Goal: Task Accomplishment & Management: Complete application form

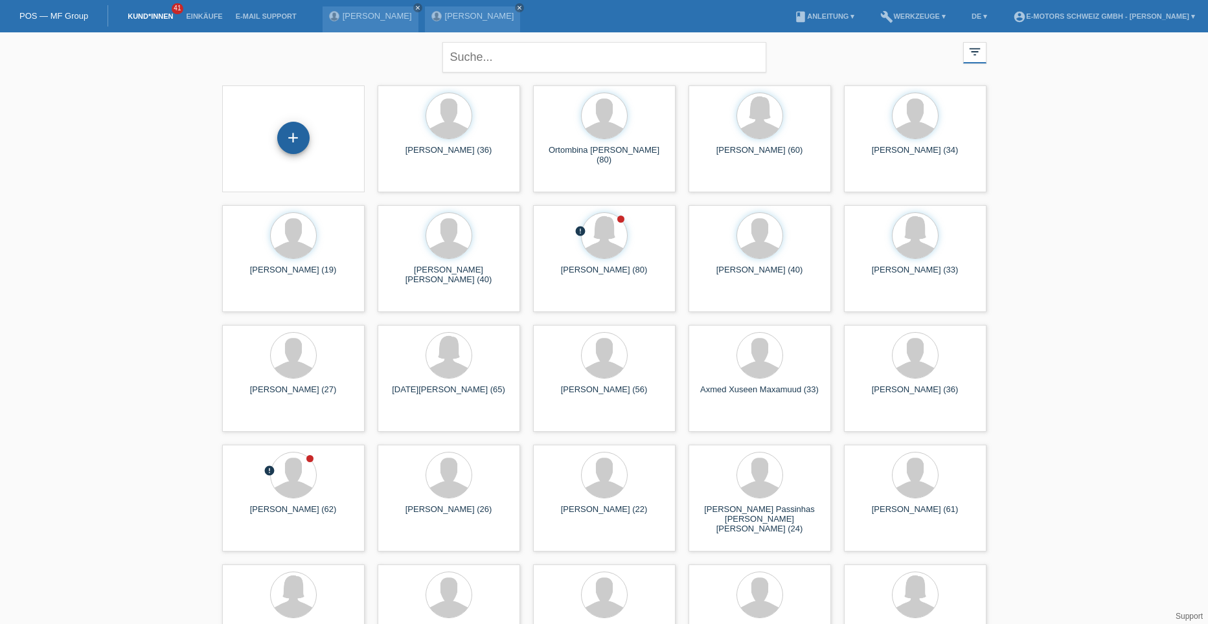
click at [293, 139] on div "+" at bounding box center [293, 138] width 32 height 32
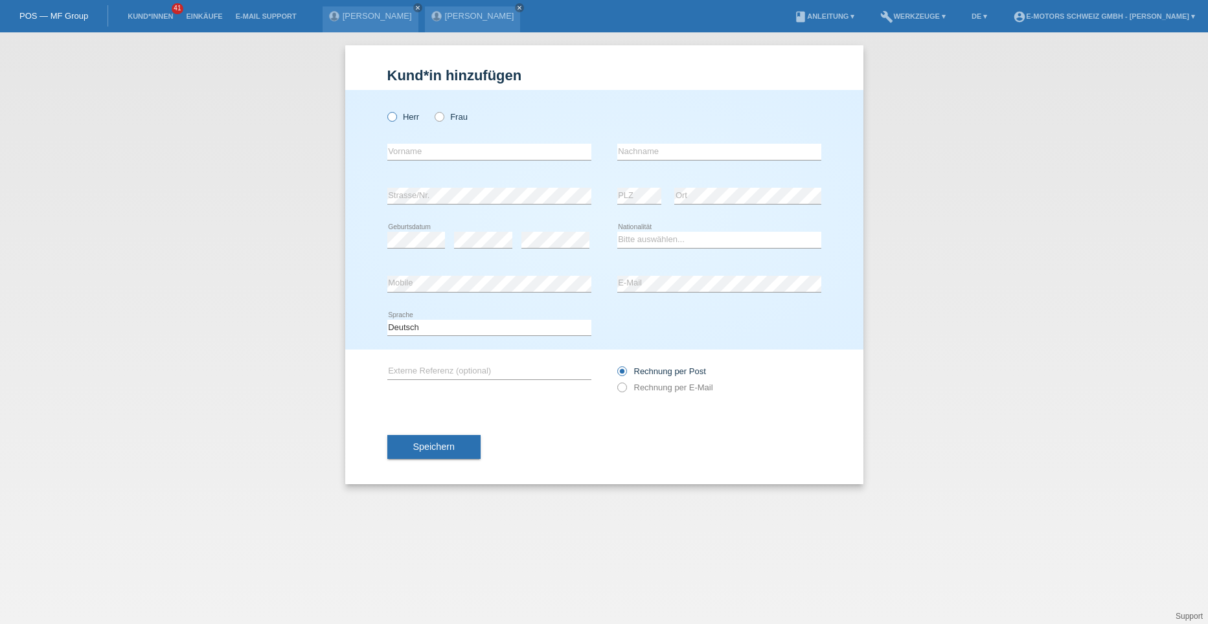
click at [385, 110] on icon at bounding box center [385, 110] width 0 height 0
click at [391, 116] on input "Herr" at bounding box center [391, 116] width 8 height 8
radio input "true"
click at [402, 147] on input "text" at bounding box center [489, 152] width 204 height 16
type input "Halis"
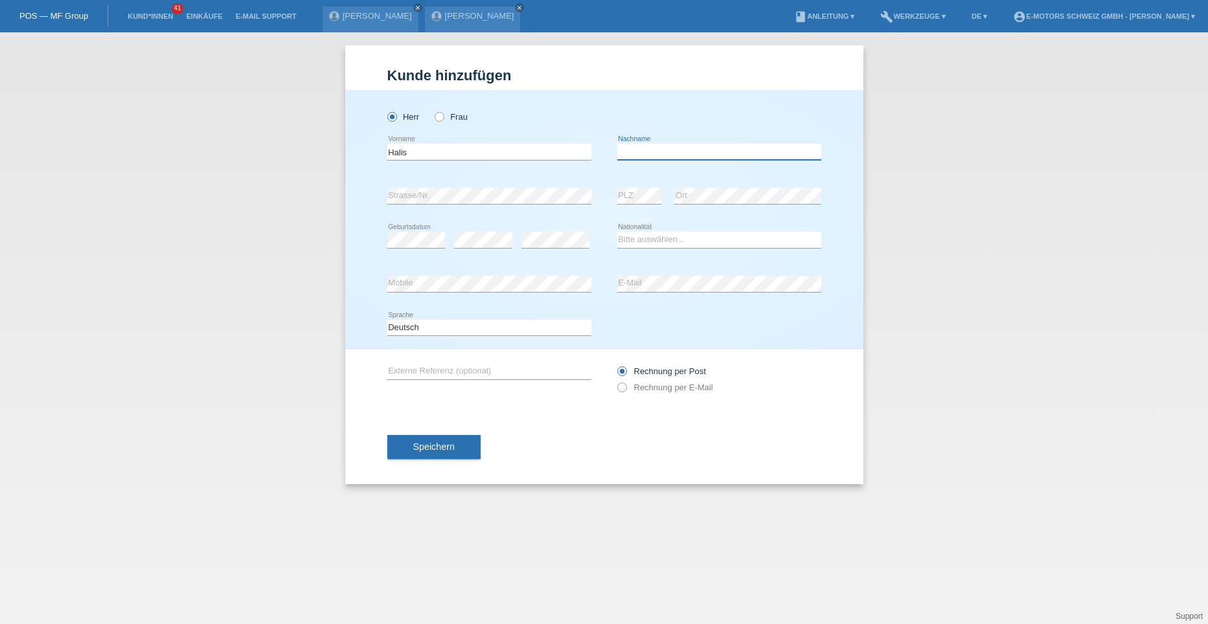
click at [674, 148] on input "text" at bounding box center [719, 152] width 204 height 16
type input "Yesilyurt"
click at [640, 239] on select "Bitte auswählen... Schweiz Deutschland Liechtenstein Österreich ------------ Af…" at bounding box center [719, 240] width 204 height 16
select select "DE"
click at [617, 232] on select "Bitte auswählen... Schweiz Deutschland Liechtenstein Österreich ------------ Af…" at bounding box center [719, 240] width 204 height 16
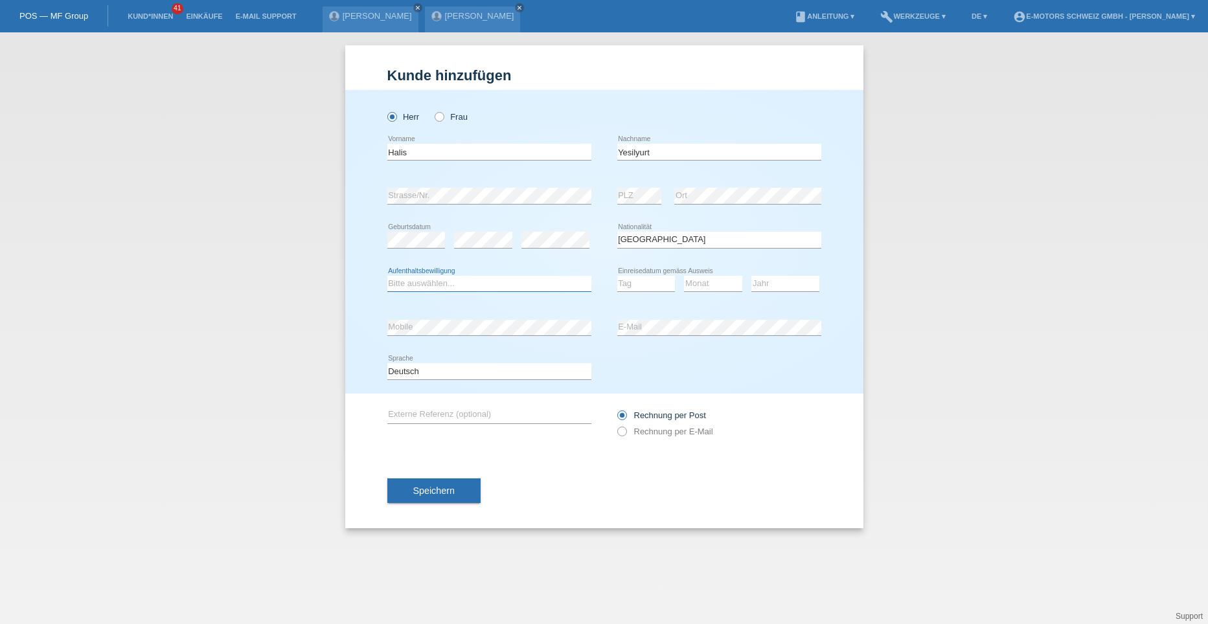
click at [473, 280] on select "Bitte auswählen... C B B - Flüchtlingsstatus Andere" at bounding box center [489, 284] width 204 height 16
click at [411, 284] on select "Bitte auswählen... C B B - Flüchtlingsstatus Andere" at bounding box center [489, 284] width 204 height 16
select select "B"
click at [387, 276] on select "Bitte auswählen... C B B - Flüchtlingsstatus Andere" at bounding box center [489, 284] width 204 height 16
click at [659, 282] on select "Tag 01 02 03 04 05 06 07 08 09 10 11" at bounding box center [646, 284] width 58 height 16
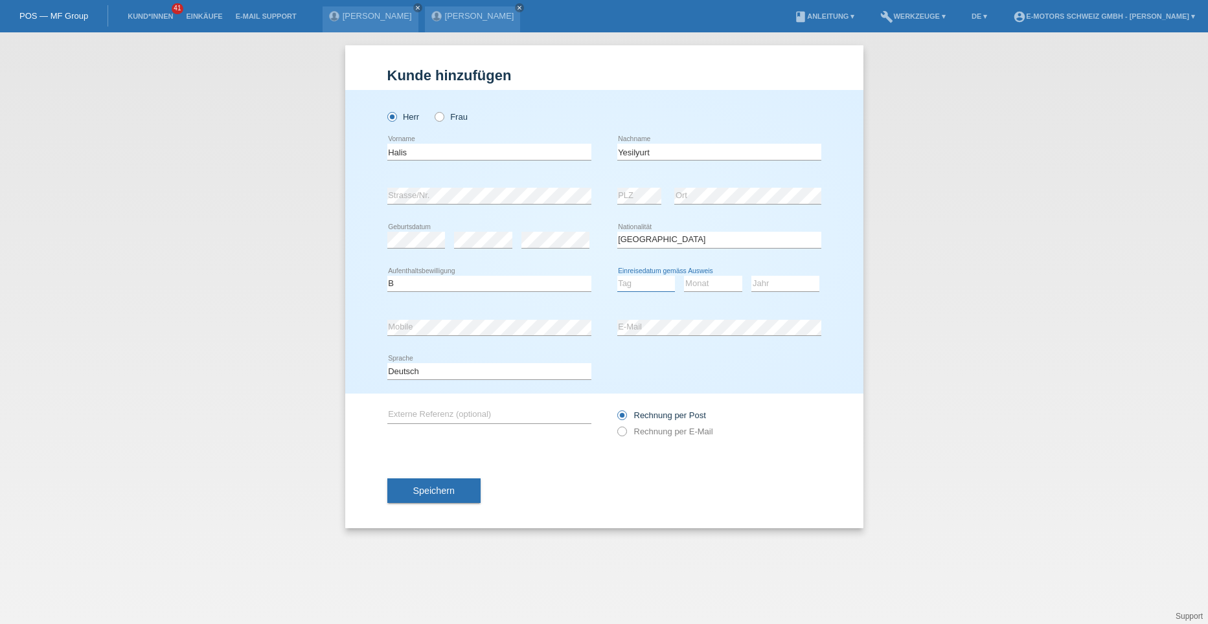
select select "15"
click at [617, 276] on select "Tag 01 02 03 04 05 06 07 08 09 10 11" at bounding box center [646, 284] width 58 height 16
click at [703, 288] on select "Monat 01 02 03 04 05 06 07 08 09 10 11" at bounding box center [713, 284] width 58 height 16
select select "05"
click at [684, 276] on select "Monat 01 02 03 04 05 06 07 08 09 10 11" at bounding box center [713, 284] width 58 height 16
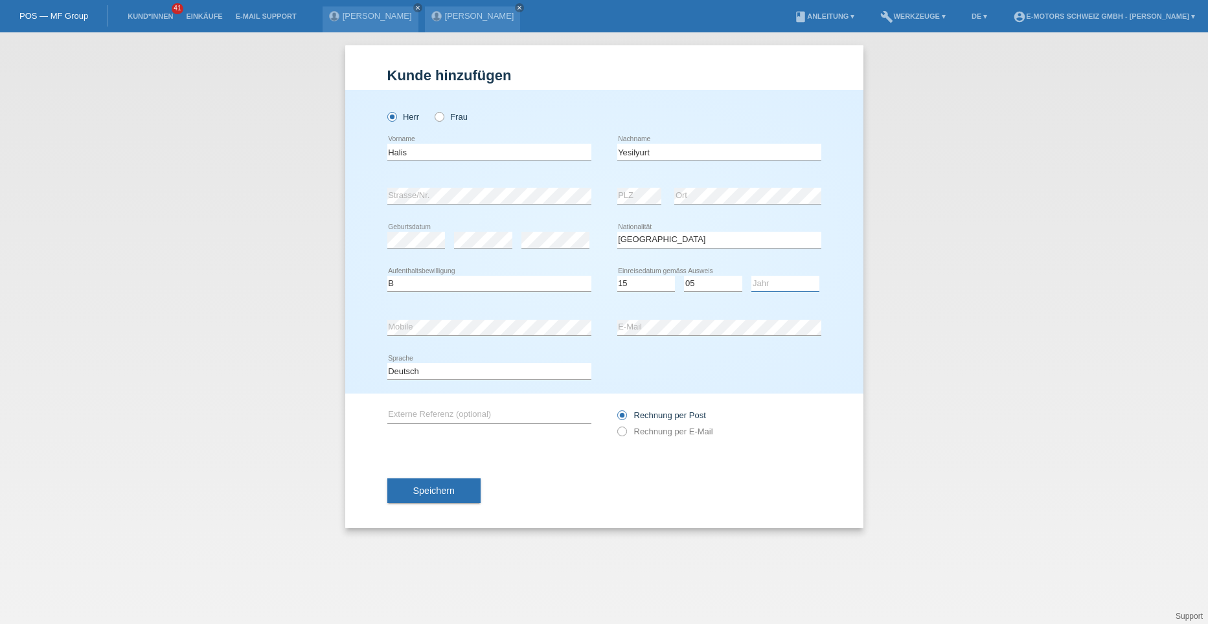
click at [761, 281] on select "Jahr 2025 2024 2023 2022 2021 2020 2019 2018 2017 2016 2015 2014 2013 2012 2011…" at bounding box center [785, 284] width 68 height 16
select select "2024"
click at [751, 276] on select "Jahr 2025 2024 2023 2022 2021 2020 2019 2018 2017 2016 2015 2014 2013 2012 2011…" at bounding box center [785, 284] width 68 height 16
click at [457, 488] on button "Speichern" at bounding box center [433, 491] width 93 height 25
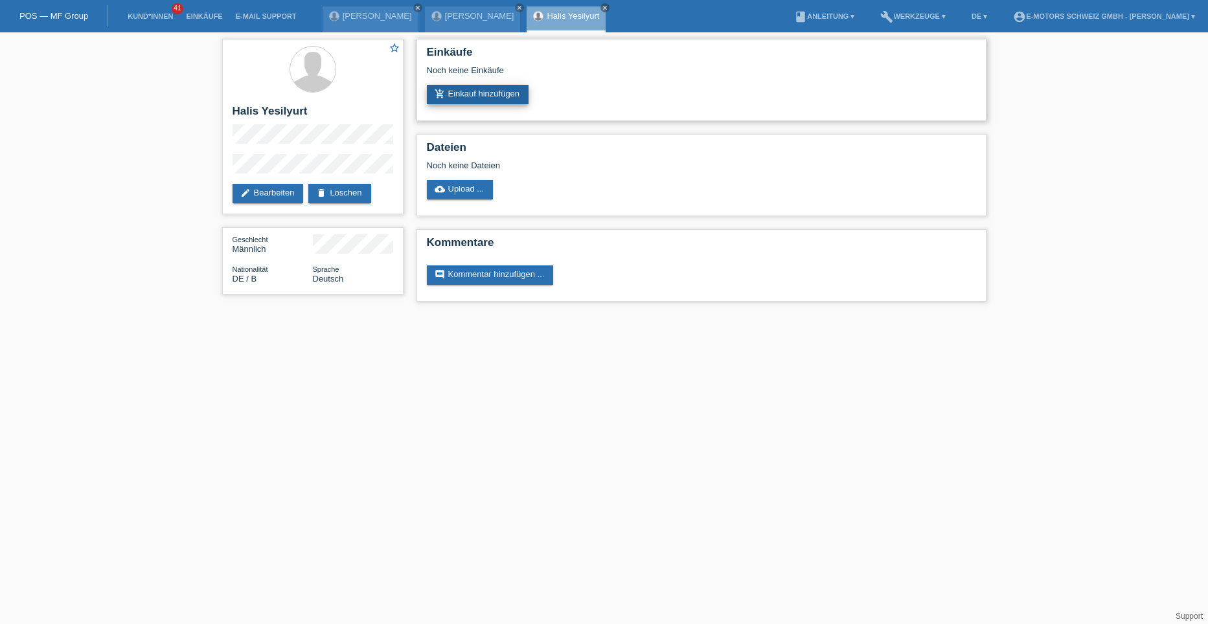
click at [464, 95] on link "add_shopping_cart Einkauf hinzufügen" at bounding box center [478, 94] width 102 height 19
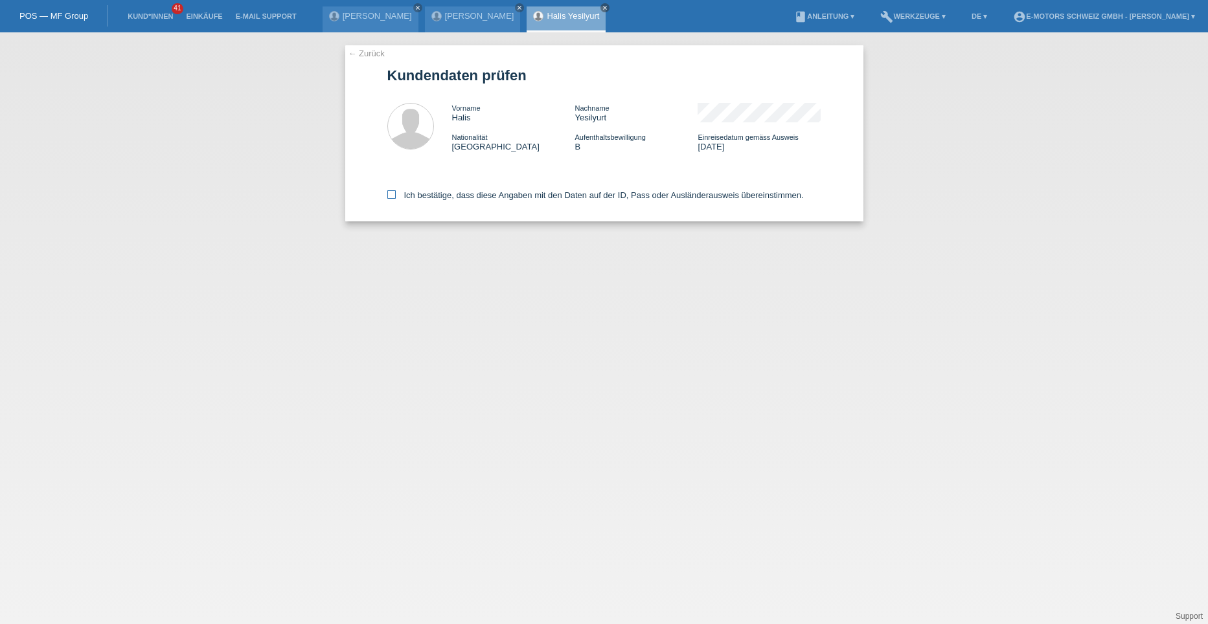
click at [392, 194] on icon at bounding box center [391, 194] width 8 height 8
click at [392, 194] on input "Ich bestätige, dass diese Angaben mit den Daten auf der ID, Pass oder Ausländer…" at bounding box center [391, 194] width 8 height 8
checkbox input "true"
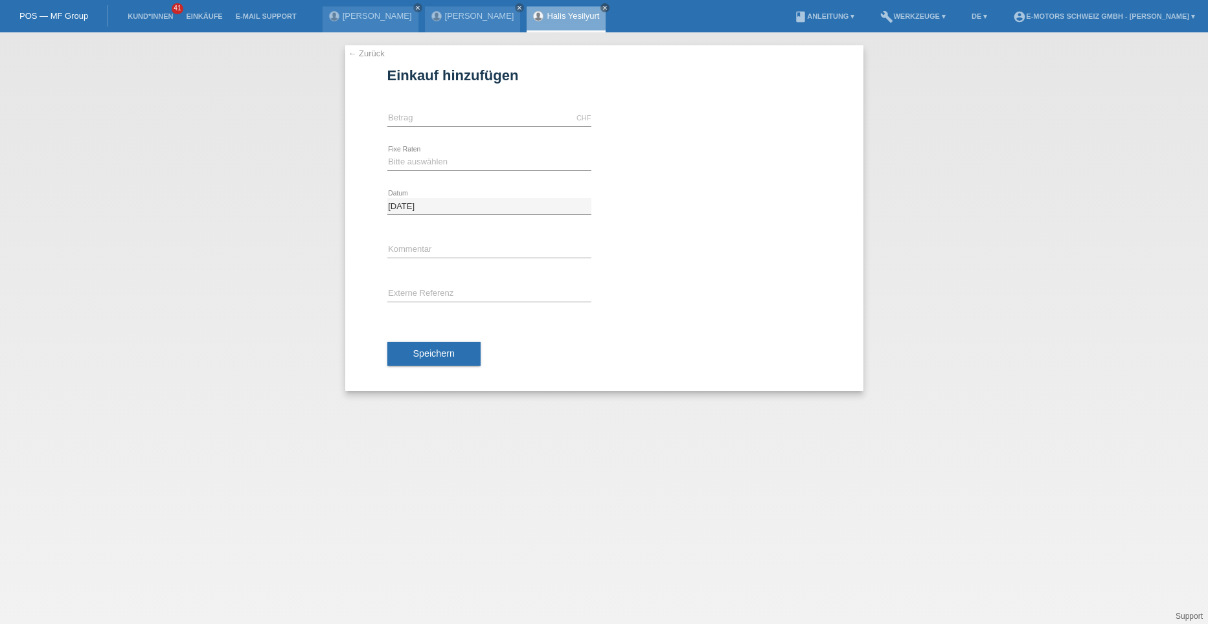
type input "3790.00"
click at [424, 165] on select "Bitte auswählen 12 Raten 24 Raten 36 Raten 48 Raten" at bounding box center [489, 162] width 204 height 16
click at [387, 154] on select "Bitte auswählen 12 Raten 24 Raten 36 Raten 48 Raten" at bounding box center [489, 162] width 204 height 16
click at [411, 160] on select "Bitte auswählen 12 Raten 24 Raten 36 Raten 48 Raten" at bounding box center [489, 162] width 204 height 16
select select "213"
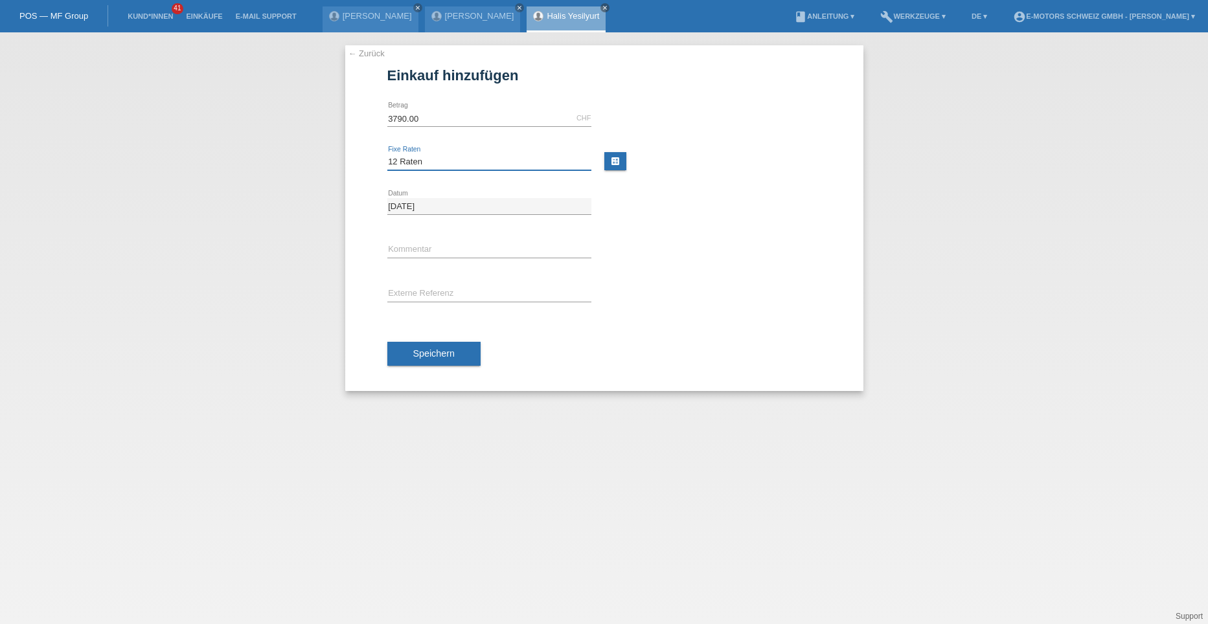
click at [387, 154] on select "Bitte auswählen 12 Raten 24 Raten 36 Raten 48 Raten" at bounding box center [489, 162] width 204 height 16
click at [415, 345] on button "Speichern" at bounding box center [433, 354] width 93 height 25
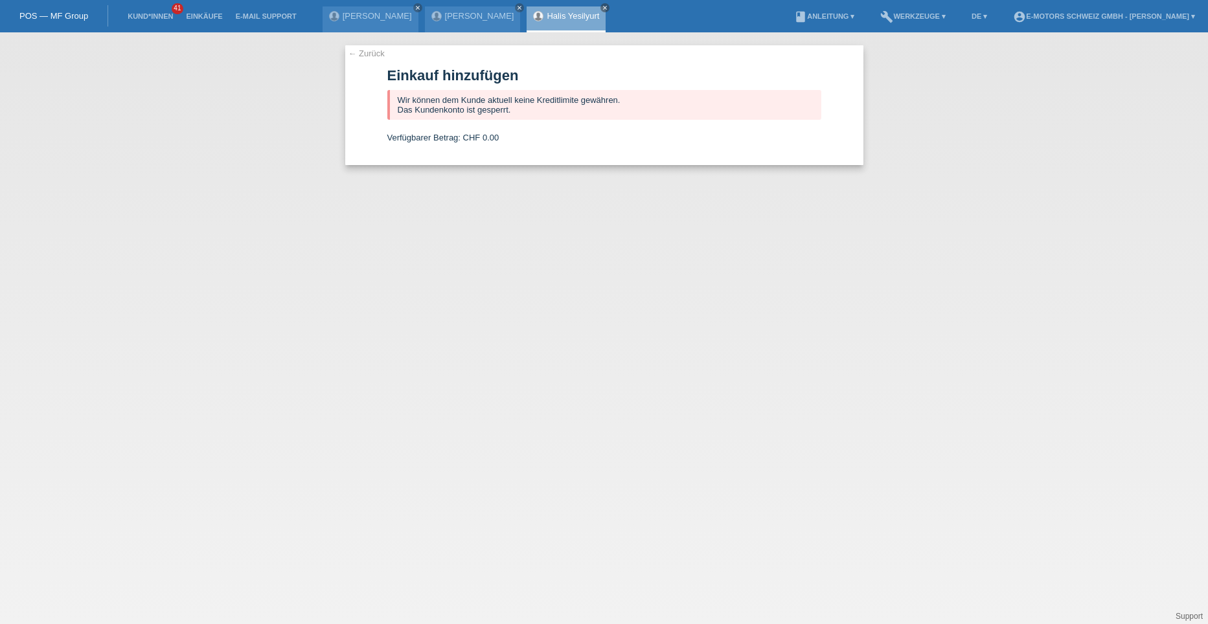
click at [357, 56] on link "← Zurück" at bounding box center [367, 54] width 36 height 10
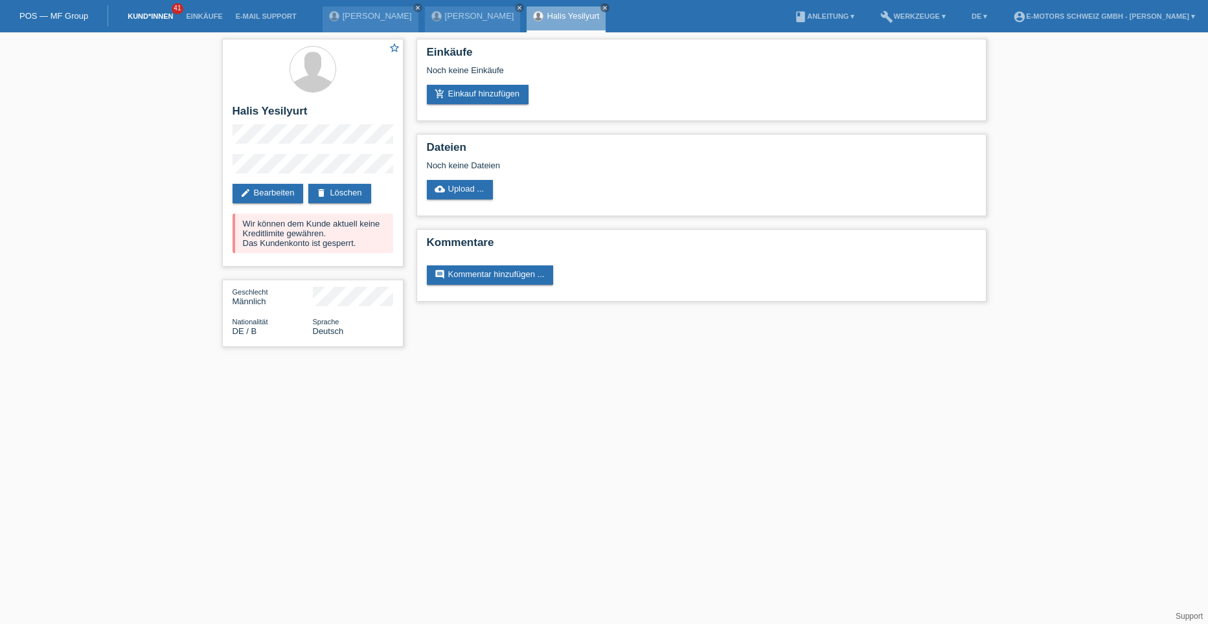
click at [152, 18] on link "Kund*innen" at bounding box center [150, 16] width 58 height 8
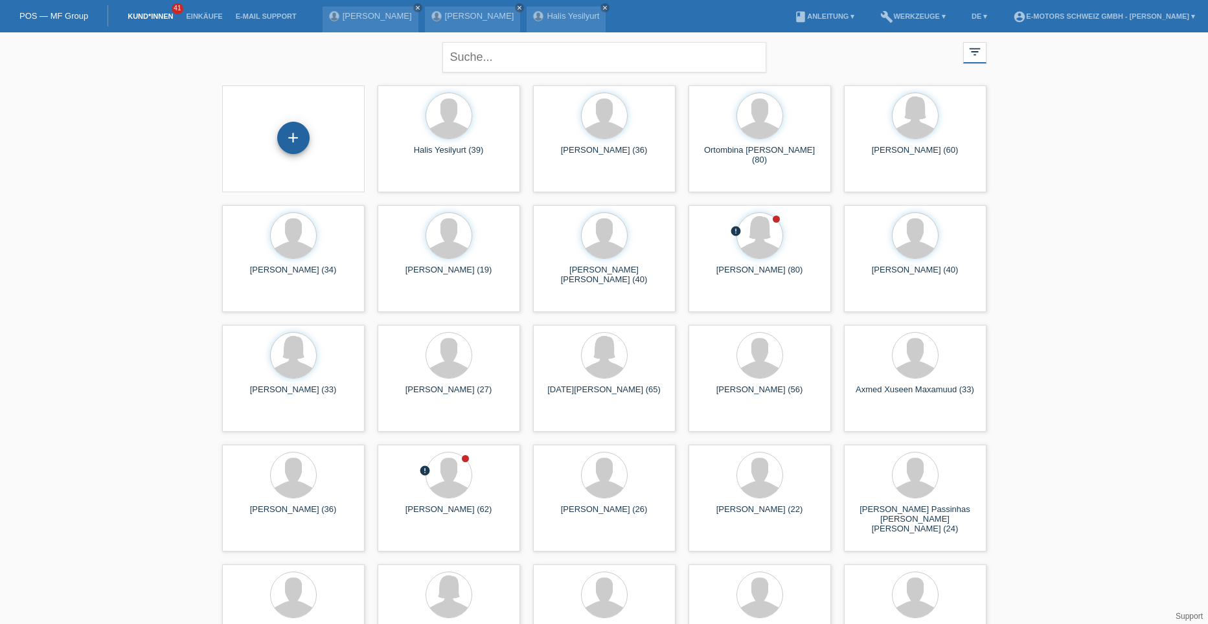
click at [292, 135] on div "+" at bounding box center [293, 138] width 31 height 22
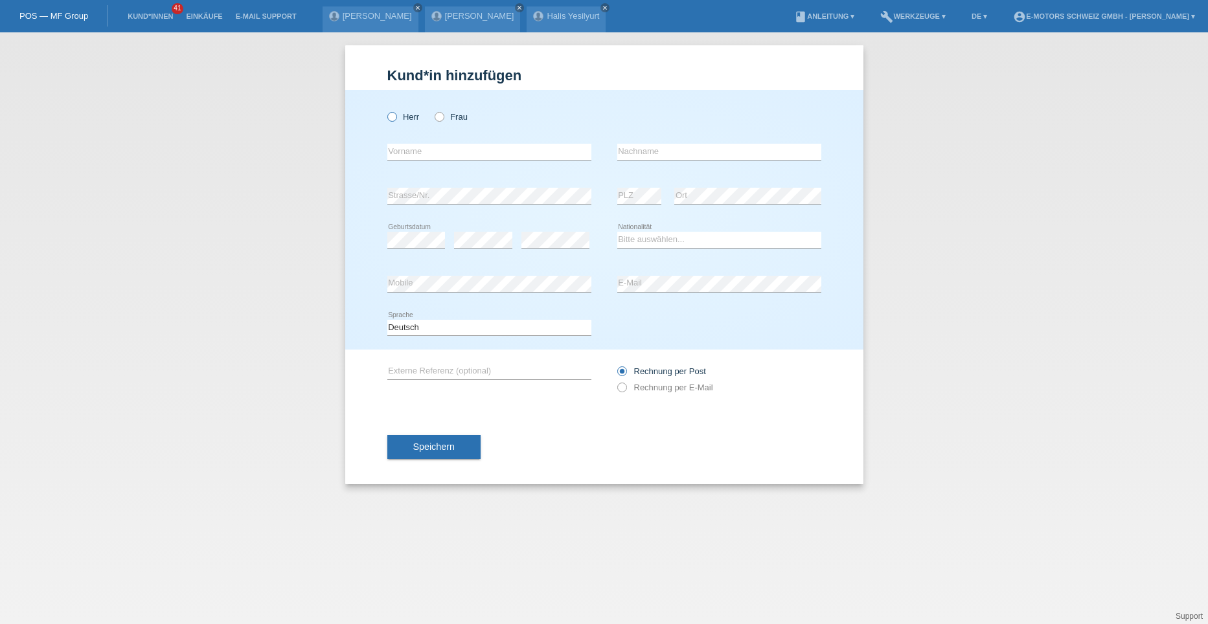
click at [385, 110] on icon at bounding box center [385, 110] width 0 height 0
click at [390, 119] on input "Herr" at bounding box center [391, 116] width 8 height 8
radio input "true"
click at [412, 150] on input "text" at bounding box center [489, 152] width 204 height 16
type input "[PERSON_NAME]"
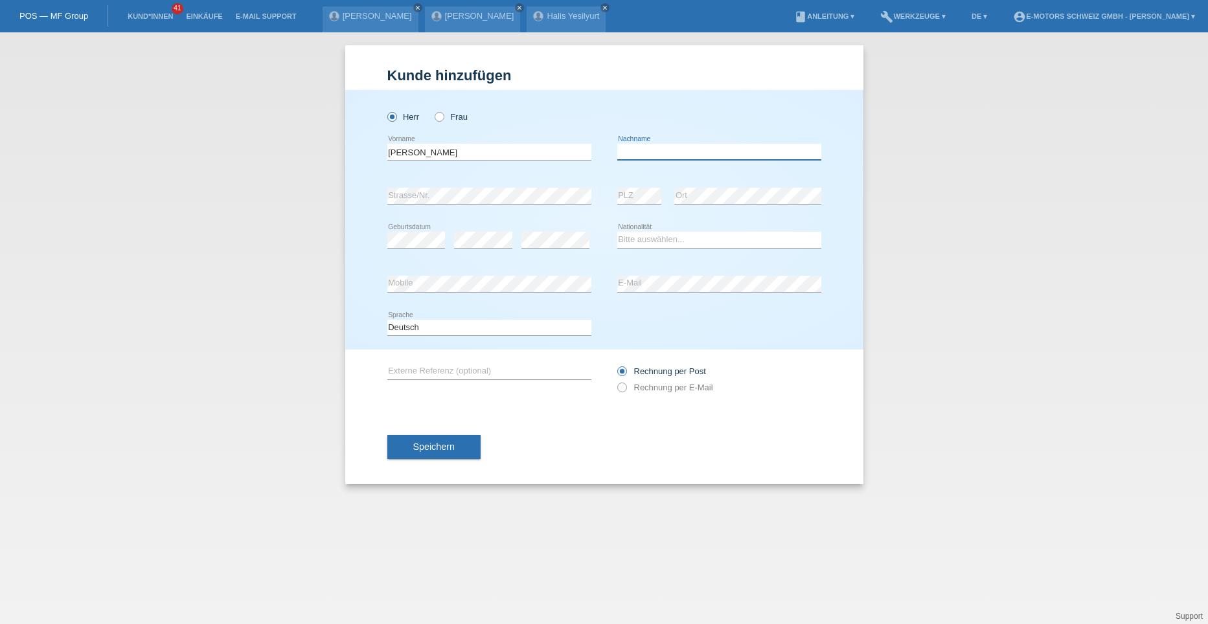
click at [624, 152] on input "text" at bounding box center [719, 152] width 204 height 16
type input "Kaussen"
click at [641, 238] on select "Bitte auswählen... [GEOGRAPHIC_DATA] [GEOGRAPHIC_DATA] [GEOGRAPHIC_DATA] [GEOGR…" at bounding box center [719, 240] width 204 height 16
select select "DE"
click at [617, 232] on select "Bitte auswählen... Schweiz Deutschland Liechtenstein Österreich ------------ Af…" at bounding box center [719, 240] width 204 height 16
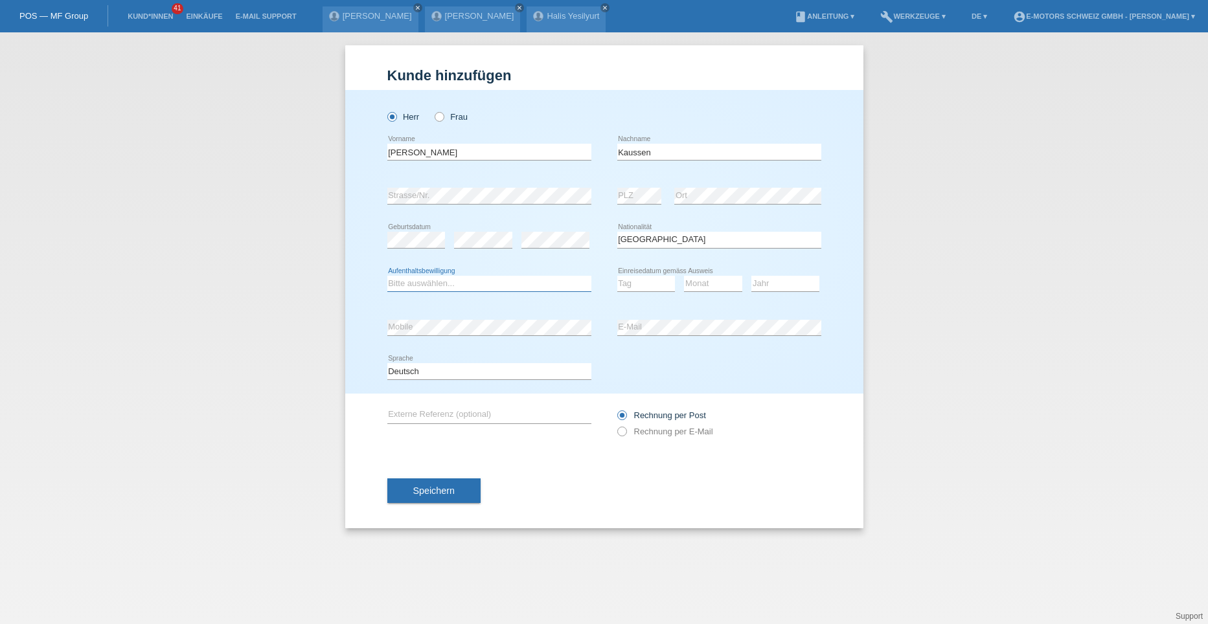
click at [449, 284] on select "Bitte auswählen... C B B - Flüchtlingsstatus Andere" at bounding box center [489, 284] width 204 height 16
click at [406, 282] on select "Bitte auswählen... C B B - Flüchtlingsstatus Andere" at bounding box center [489, 284] width 204 height 16
select select "B"
click at [387, 276] on select "Bitte auswählen... C B B - Flüchtlingsstatus Andere" at bounding box center [489, 284] width 204 height 16
click at [635, 284] on select "Tag 01 02 03 04 05 06 07 08 09 10 11" at bounding box center [646, 284] width 58 height 16
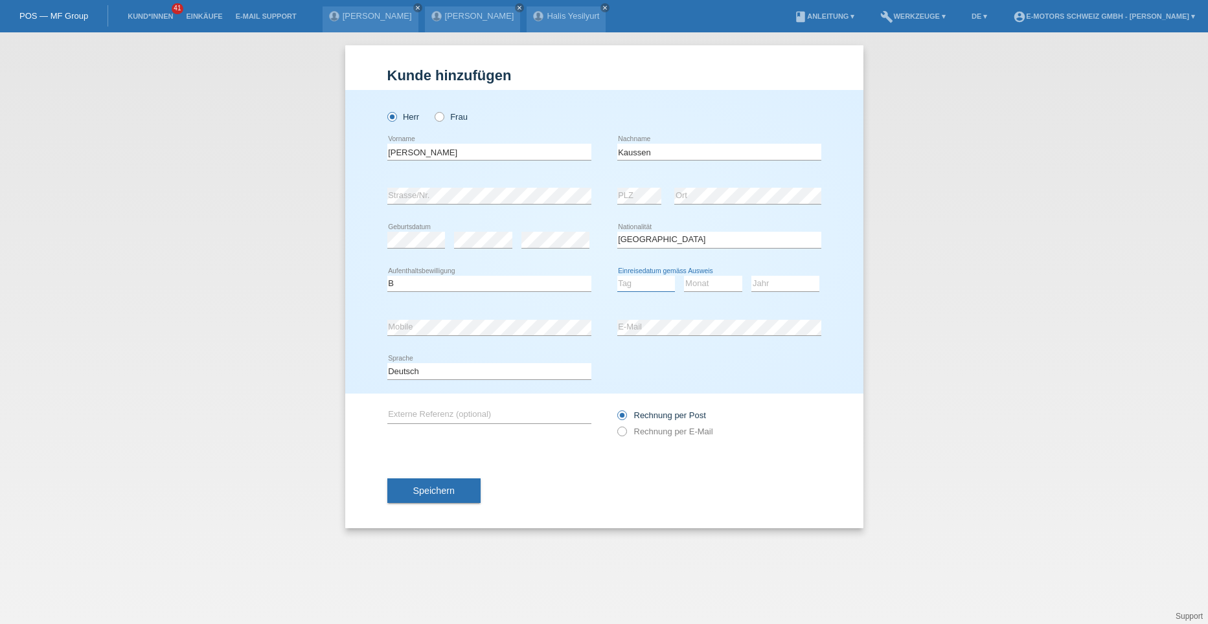
select select "28"
click at [617, 276] on select "Tag 01 02 03 04 05 06 07 08 09 10 11" at bounding box center [646, 284] width 58 height 16
click at [696, 280] on select "Monat 01 02 03 04 05 06 07 08 09 10 11" at bounding box center [713, 284] width 58 height 16
select select "07"
click at [684, 276] on select "Monat 01 02 03 04 05 06 07 08 09 10 11" at bounding box center [713, 284] width 58 height 16
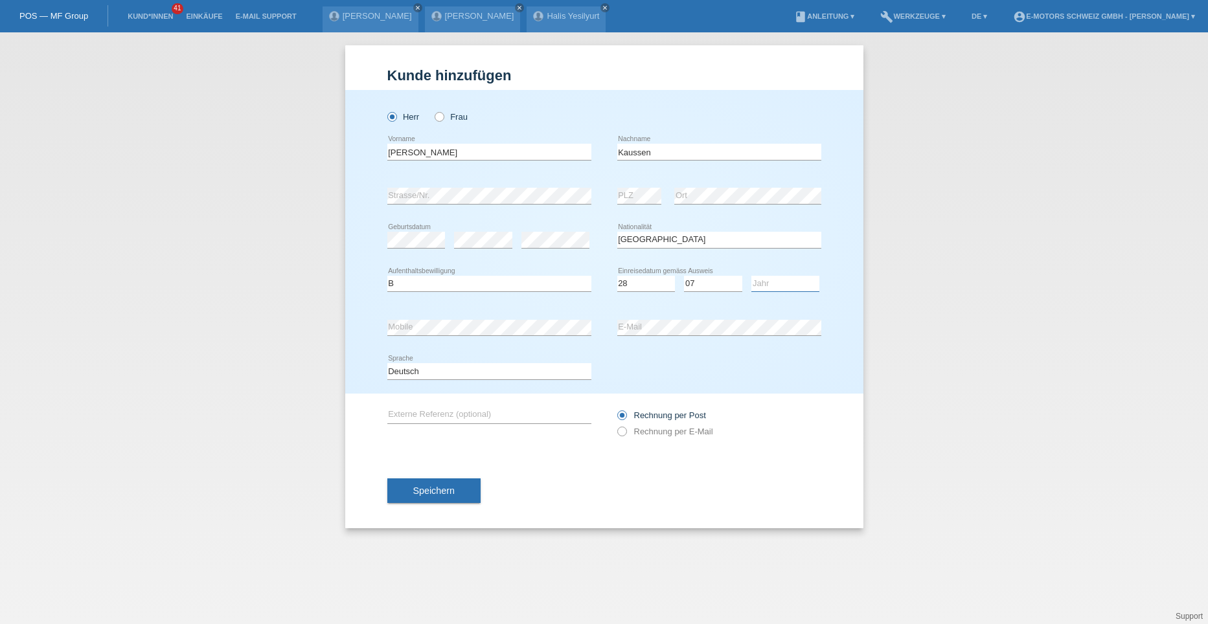
click at [770, 282] on select "Jahr 2025 2024 2023 2022 2021 2020 2019 2018 2017 2016 2015 2014 2013 2012 2011…" at bounding box center [785, 284] width 68 height 16
select select "2022"
click at [751, 276] on select "Jahr 2025 2024 2023 2022 2021 2020 2019 2018 2017 2016 2015 2014 2013 2012 2011…" at bounding box center [785, 284] width 68 height 16
click at [413, 496] on button "Speichern" at bounding box center [433, 491] width 93 height 25
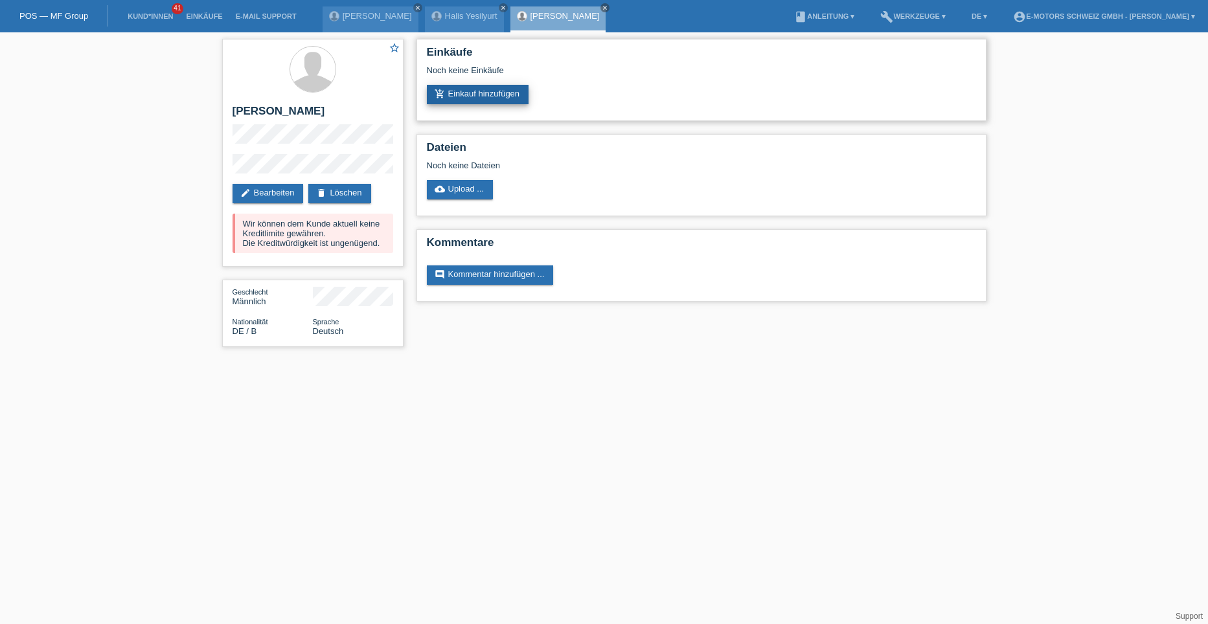
click at [468, 95] on link "add_shopping_cart Einkauf hinzufügen" at bounding box center [478, 94] width 102 height 19
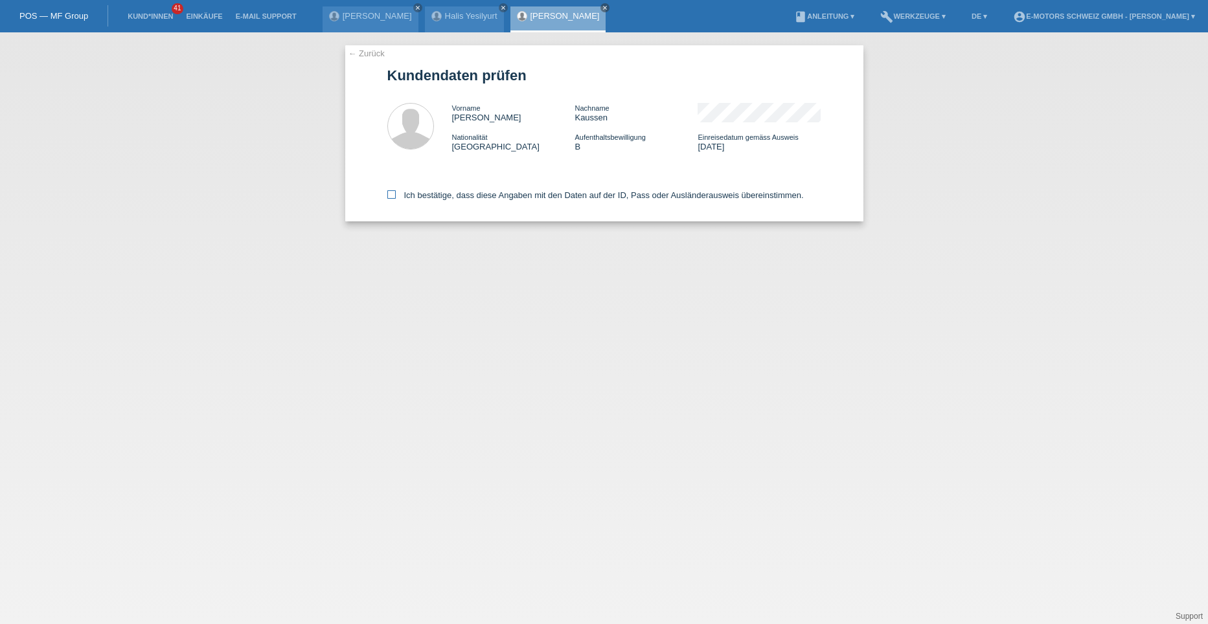
click at [390, 193] on icon at bounding box center [391, 194] width 8 height 8
click at [390, 193] on input "Ich bestätige, dass diese Angaben mit den Daten auf der ID, Pass oder Ausländer…" at bounding box center [391, 194] width 8 height 8
checkbox input "true"
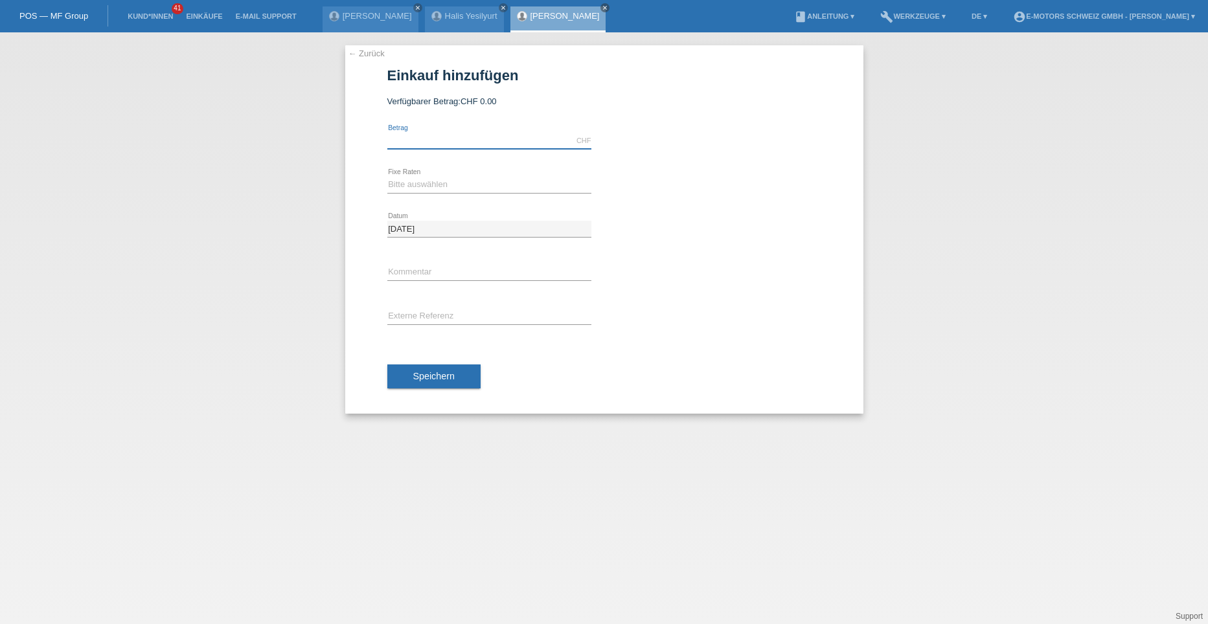
click at [402, 144] on input "text" at bounding box center [489, 141] width 204 height 16
type input "3190.00"
click at [407, 187] on select "Bitte auswählen 12 Raten 24 Raten 36 Raten 48 Raten" at bounding box center [489, 185] width 204 height 16
select select "213"
click at [387, 177] on select "Bitte auswählen 12 Raten 24 Raten 36 Raten 48 Raten" at bounding box center [489, 185] width 204 height 16
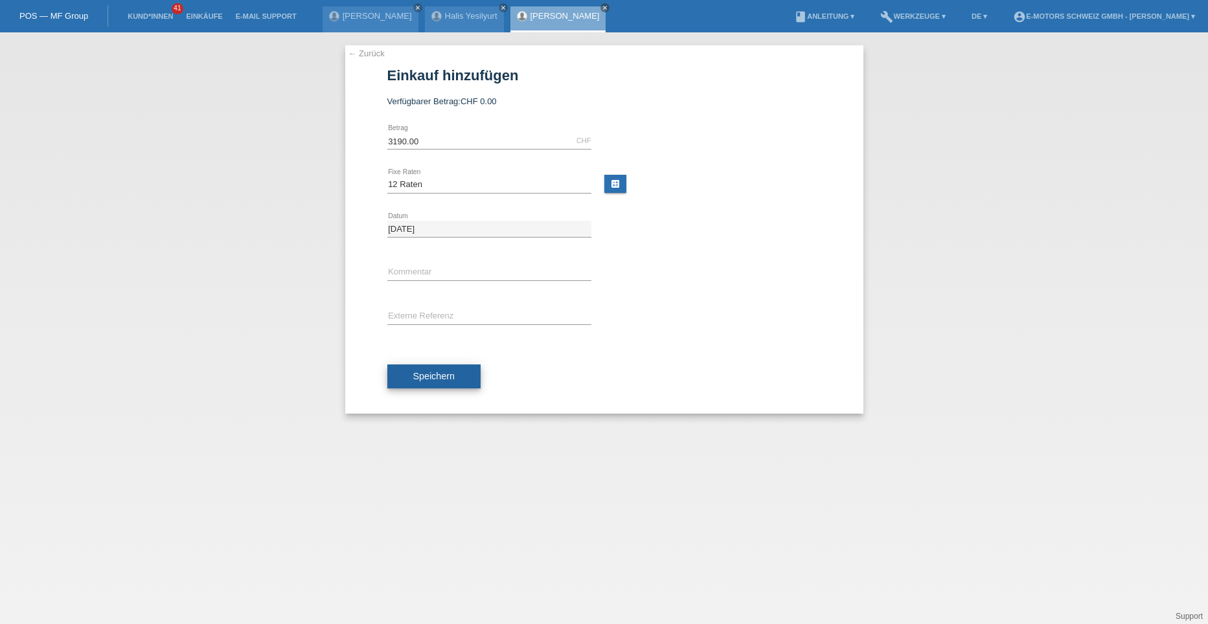
click at [420, 380] on span "Speichern" at bounding box center [433, 376] width 41 height 10
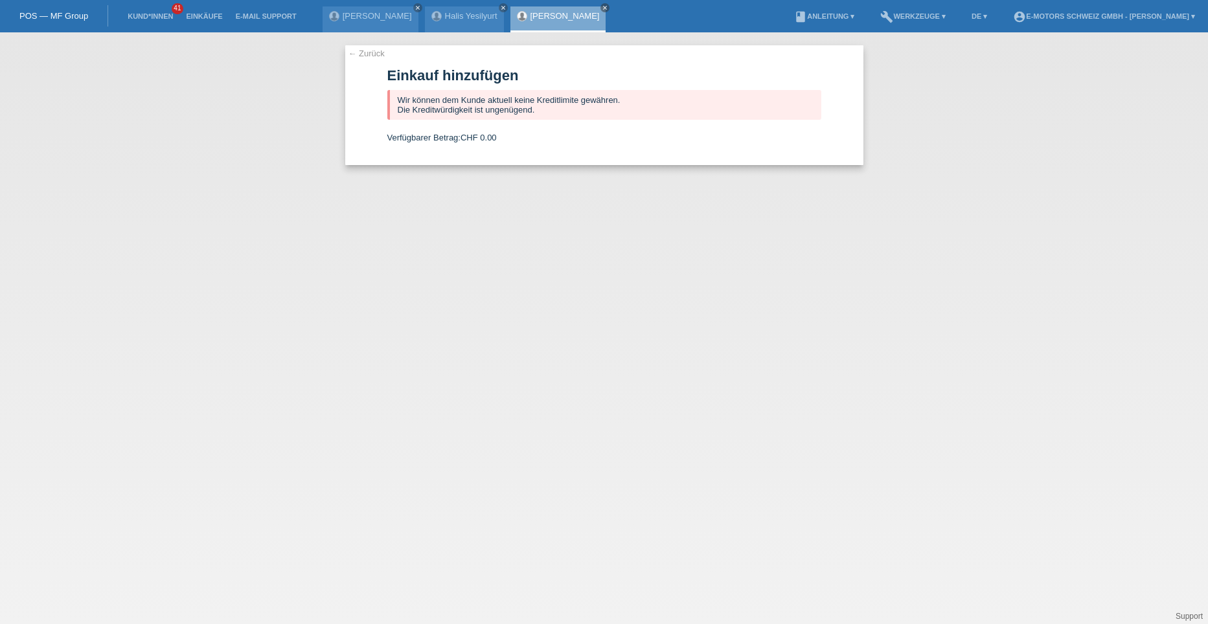
click at [361, 52] on link "← Zurück" at bounding box center [367, 54] width 36 height 10
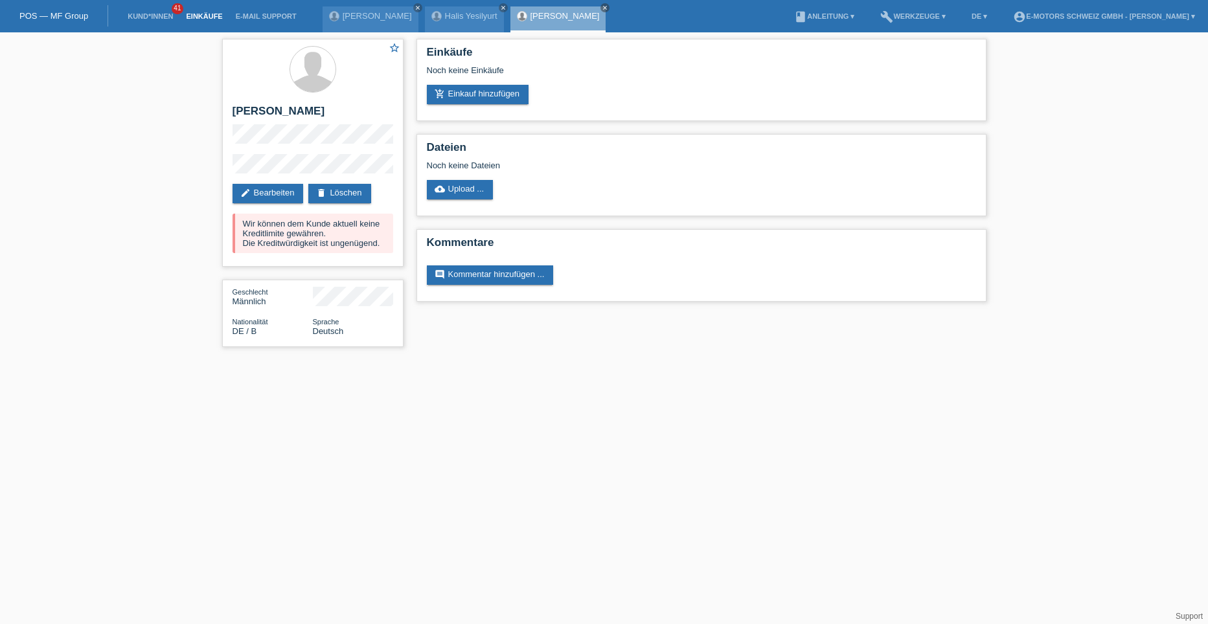
click at [194, 18] on link "Einkäufe" at bounding box center [203, 16] width 49 height 8
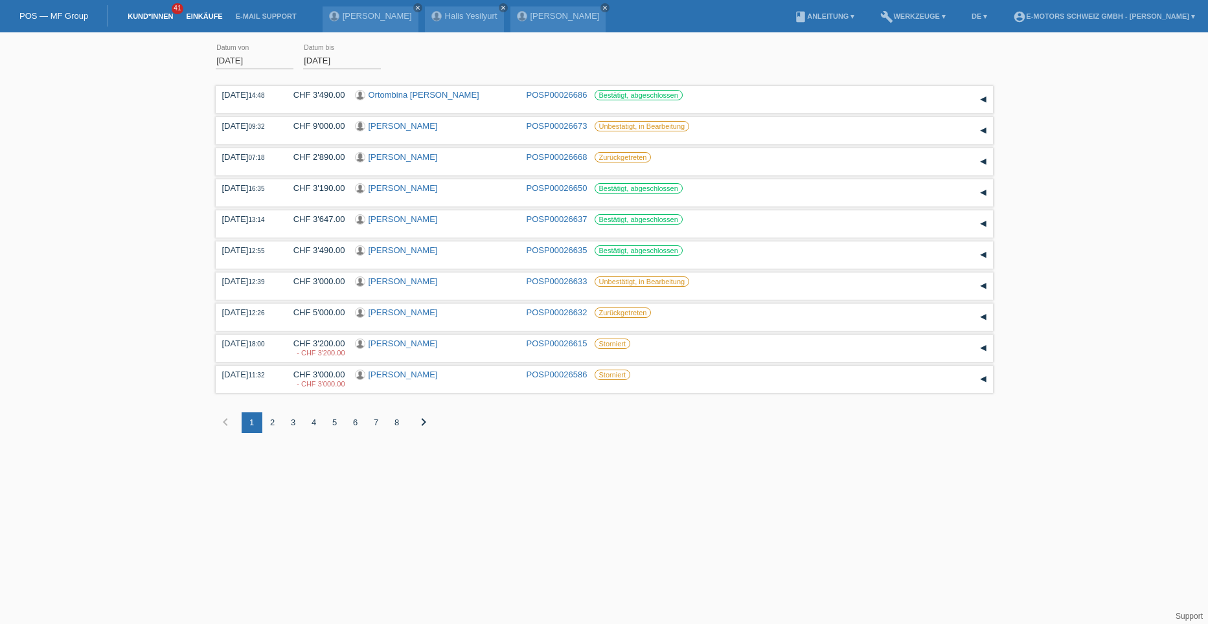
click at [137, 17] on link "Kund*innen" at bounding box center [150, 16] width 58 height 8
